Goal: Information Seeking & Learning: Learn about a topic

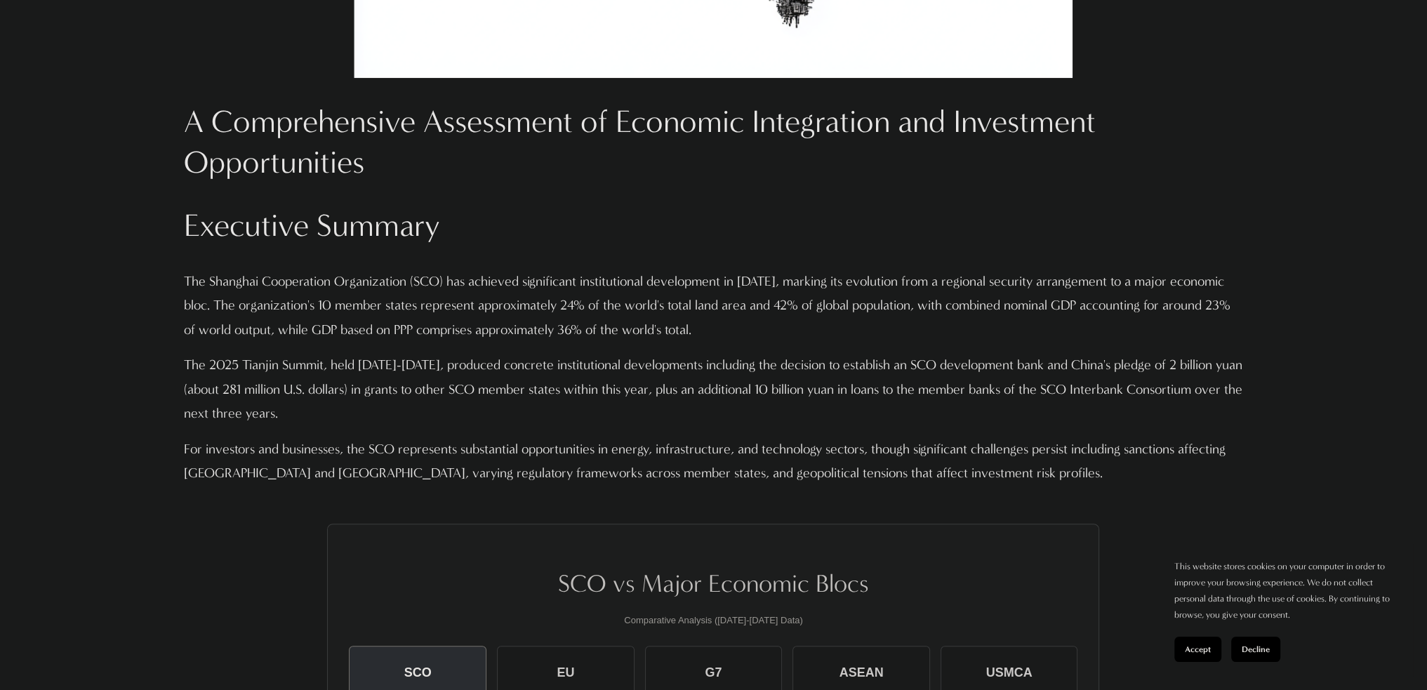
scroll to position [1123, 0]
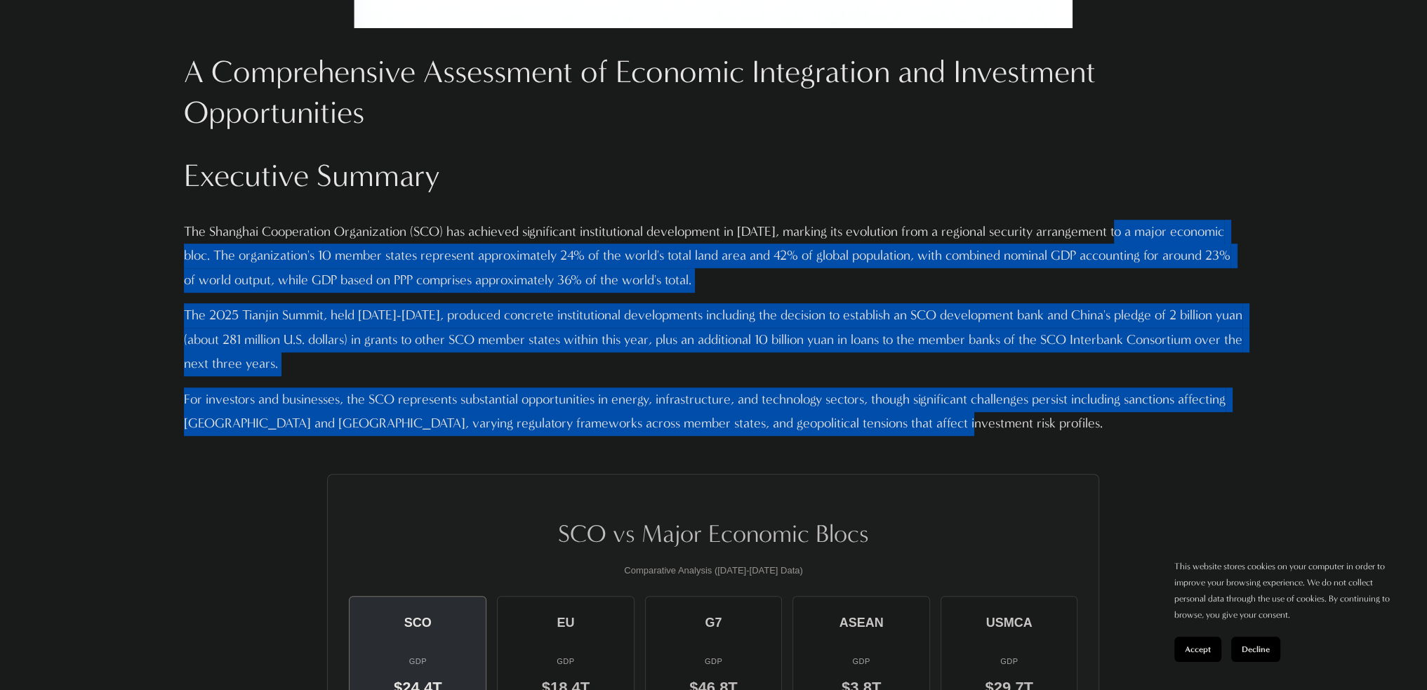
drag, startPoint x: 1118, startPoint y: 199, endPoint x: 1097, endPoint y: 433, distance: 235.4
click at [1097, 433] on div "A Comprehensive Assessment of Economic Integration and Investment Opportunities…" at bounding box center [714, 244] width 1060 height 384
click at [1097, 433] on p "For investors and businesses, the SCO represents substantial opportunities in e…" at bounding box center [714, 412] width 1060 height 48
drag, startPoint x: 1071, startPoint y: 423, endPoint x: 1040, endPoint y: 206, distance: 219.7
click at [1040, 206] on div "A Comprehensive Assessment of Economic Integration and Investment Opportunities…" at bounding box center [714, 244] width 1060 height 384
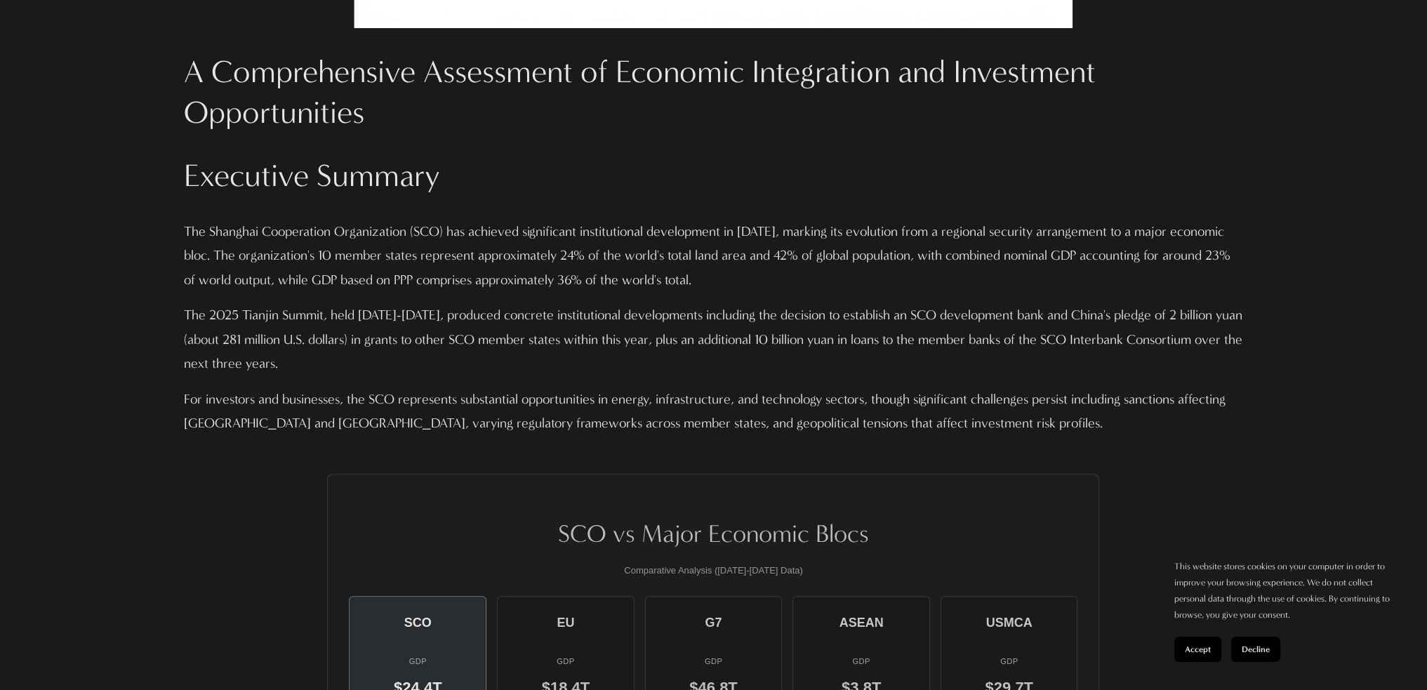
click at [1036, 182] on h2 "Executive Summary" at bounding box center [714, 176] width 1060 height 41
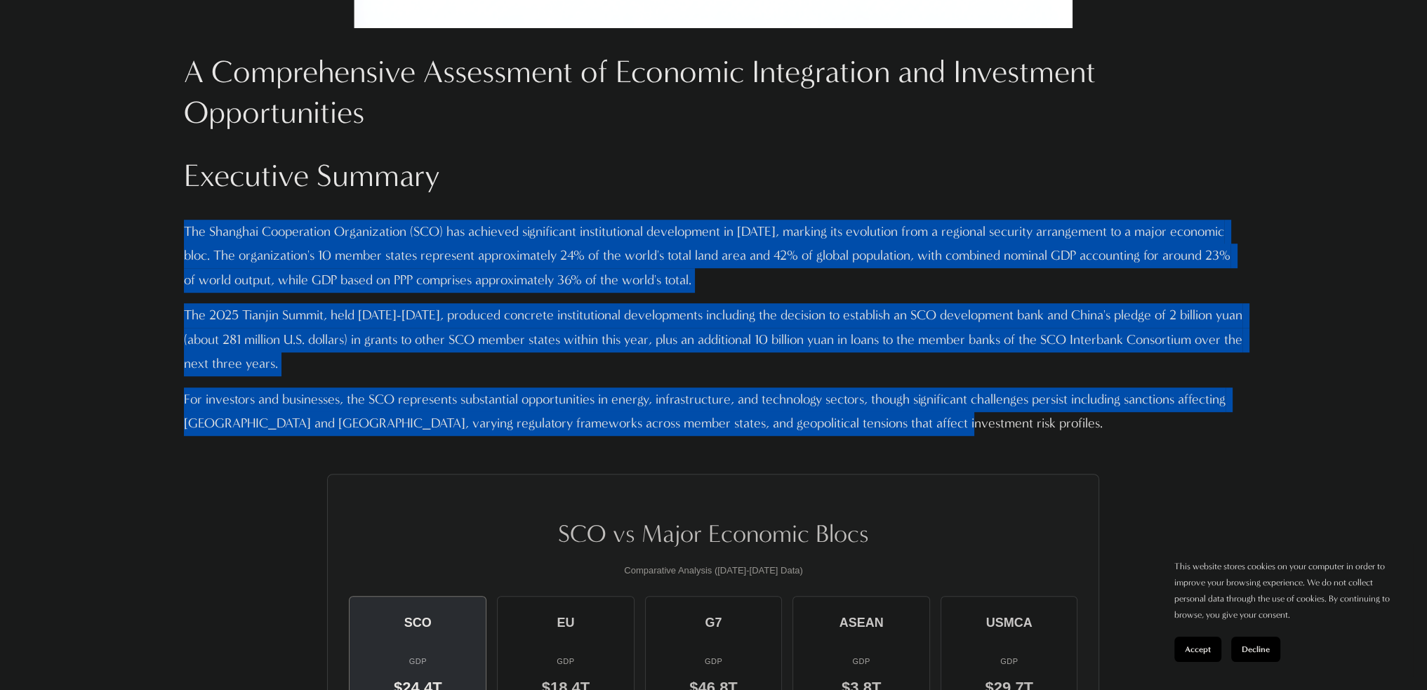
drag, startPoint x: 1035, startPoint y: 180, endPoint x: 1046, endPoint y: 419, distance: 238.9
click at [1046, 419] on div "A Comprehensive Assessment of Economic Integration and Investment Opportunities…" at bounding box center [714, 244] width 1060 height 384
click at [1046, 419] on p "For investors and businesses, the SCO represents substantial opportunities in e…" at bounding box center [714, 412] width 1060 height 48
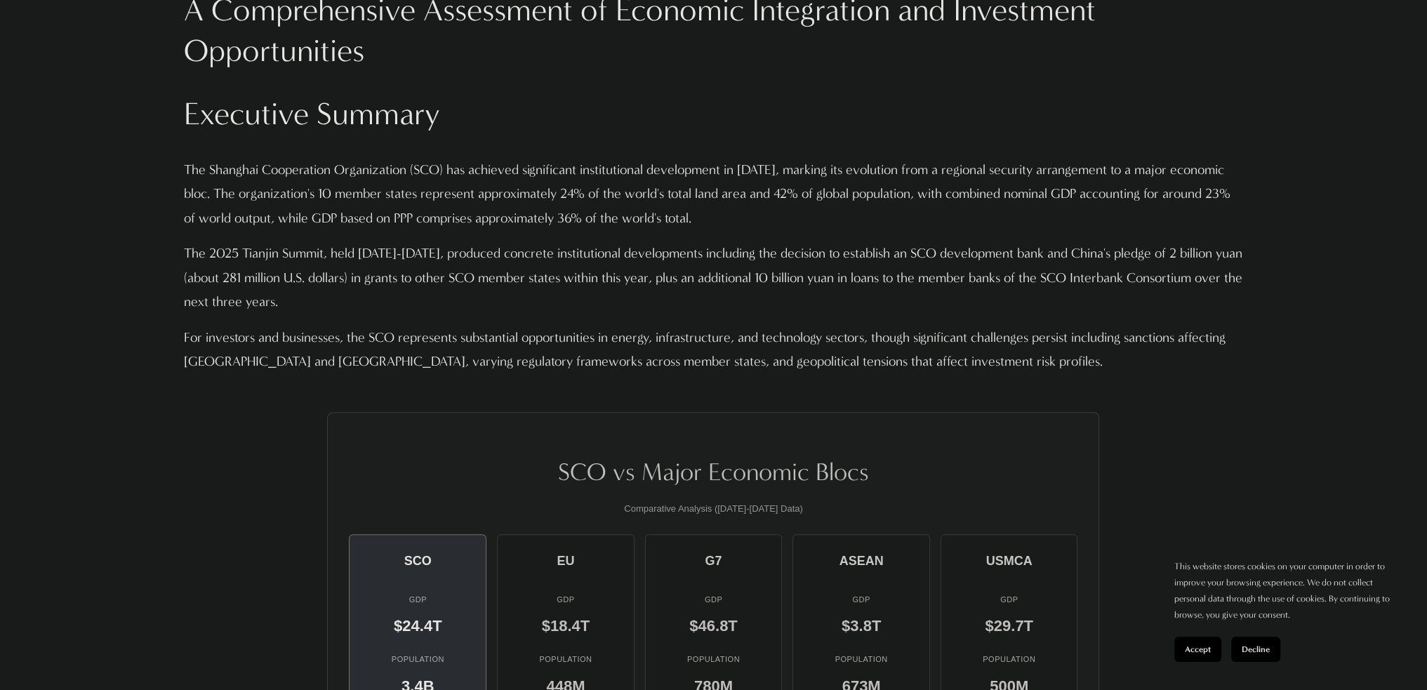
scroll to position [1193, 0]
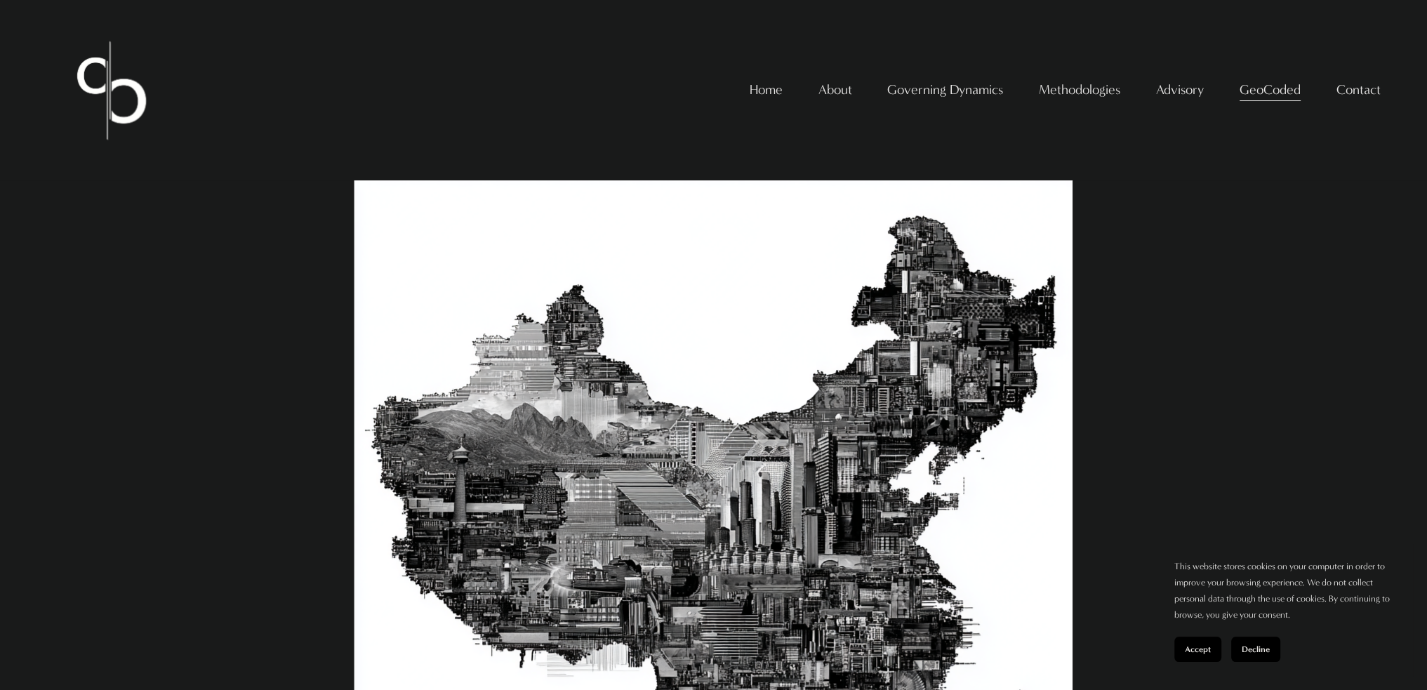
scroll to position [246, 0]
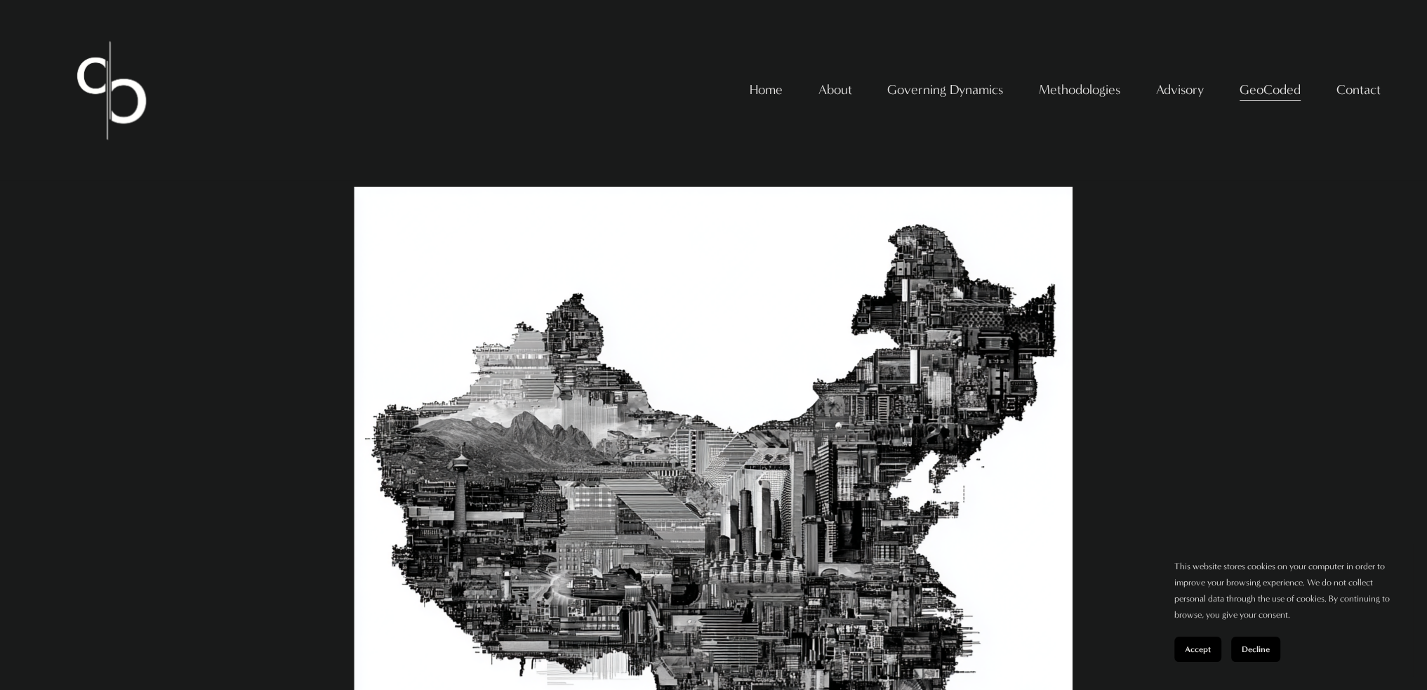
click at [1257, 648] on span "Decline" at bounding box center [1256, 649] width 28 height 10
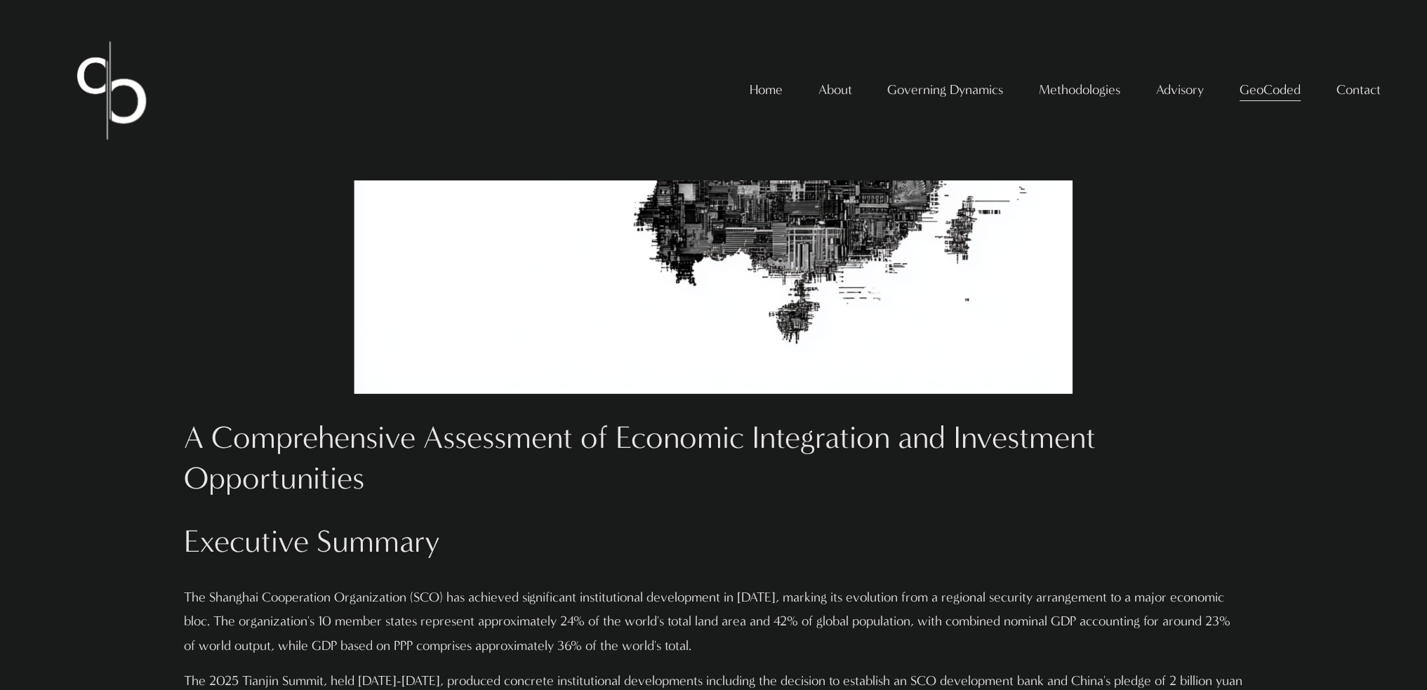
scroll to position [0, 0]
